Goal: Find specific fact

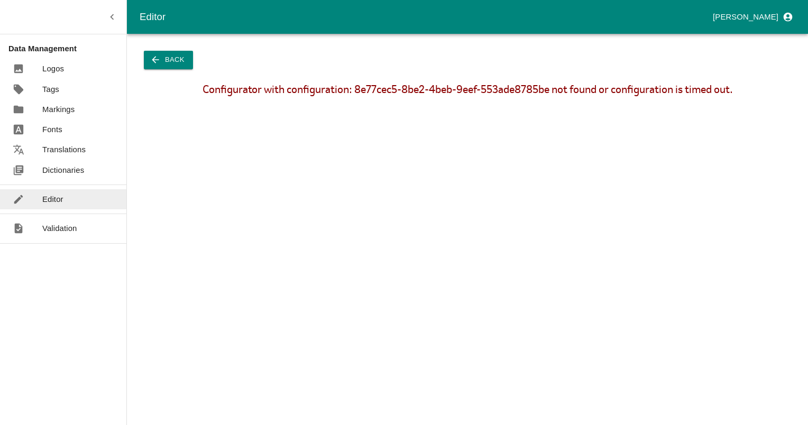
click at [154, 64] on icon "button" at bounding box center [155, 59] width 11 height 11
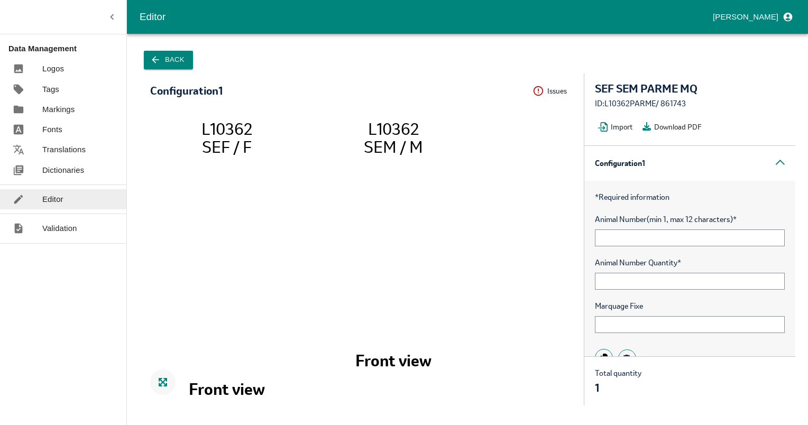
click at [680, 102] on div "ID: L10362PARME / 861743" at bounding box center [690, 104] width 190 height 12
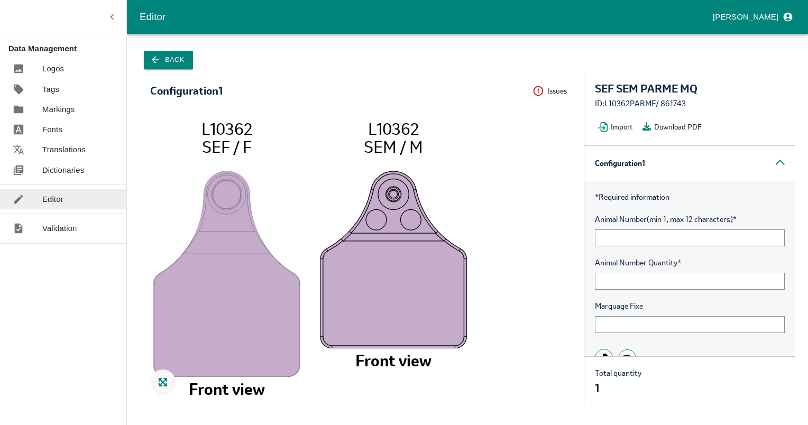
copy div "861743"
